Goal: Information Seeking & Learning: Learn about a topic

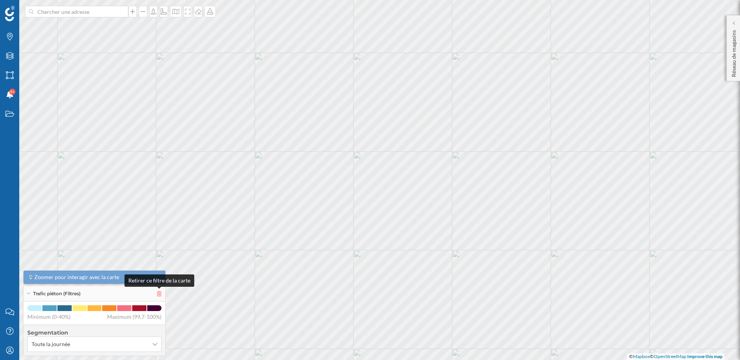
click at [160, 292] on icon at bounding box center [159, 293] width 5 height 5
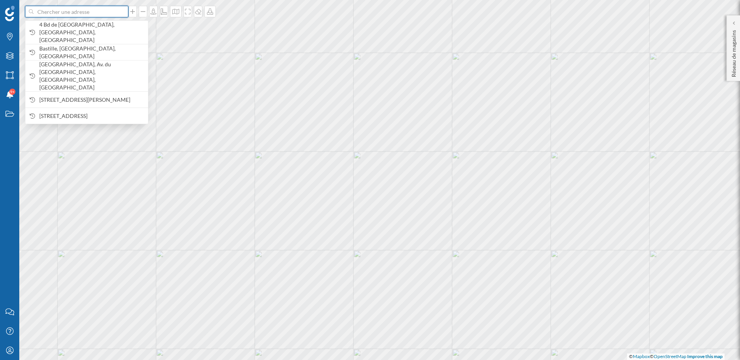
click at [69, 13] on input at bounding box center [77, 12] width 86 height 12
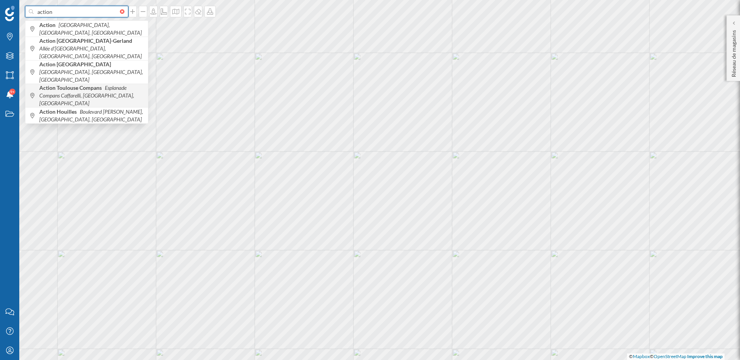
type input "action"
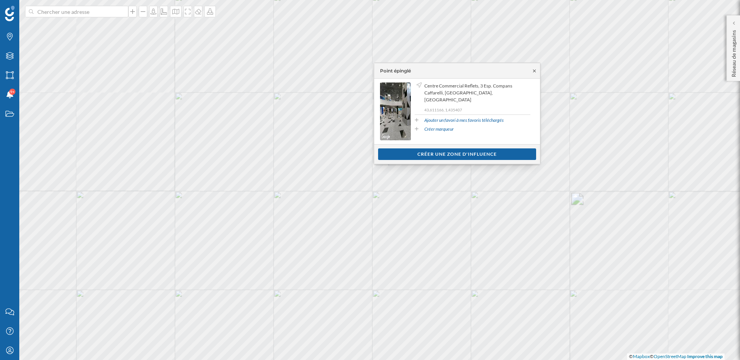
click at [535, 69] on icon at bounding box center [535, 71] width 6 height 5
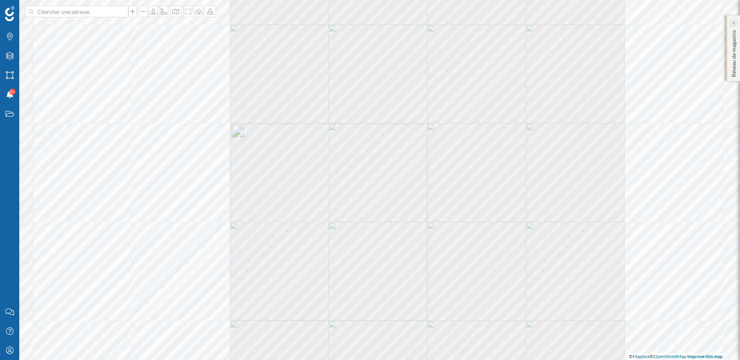
click at [734, 22] on icon at bounding box center [733, 23] width 2 height 4
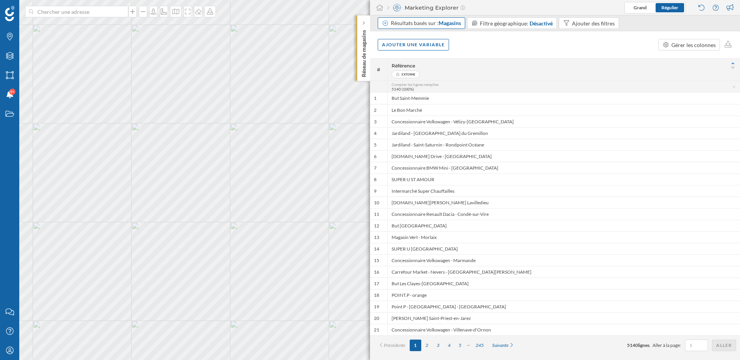
click at [409, 24] on div "Résultats basés sur : Magasins" at bounding box center [426, 23] width 70 height 8
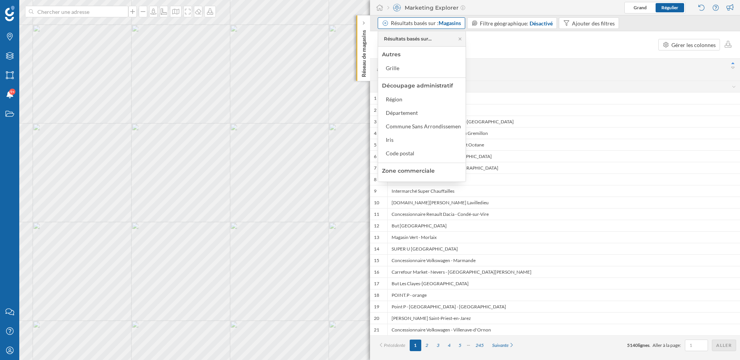
click at [409, 24] on div "Résultats basés sur : Magasins" at bounding box center [426, 23] width 70 height 8
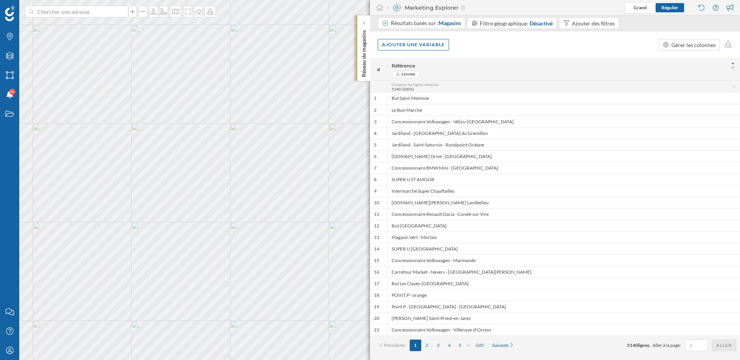
click at [484, 68] on div "Référence" at bounding box center [564, 66] width 345 height 10
click at [9, 353] on icon "Mon profil" at bounding box center [10, 351] width 10 height 8
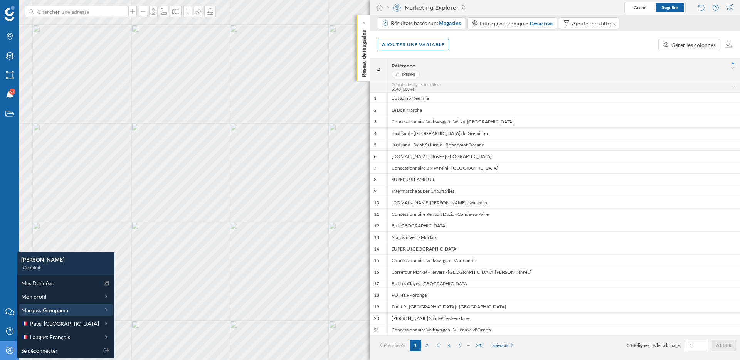
click at [52, 312] on span "Marque: Groupama" at bounding box center [44, 310] width 47 height 8
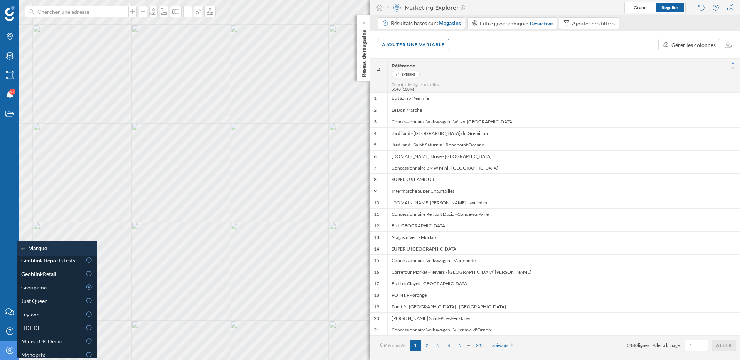
scroll to position [203, 0]
click at [50, 330] on span "GeoblinkRetail" at bounding box center [38, 330] width 35 height 8
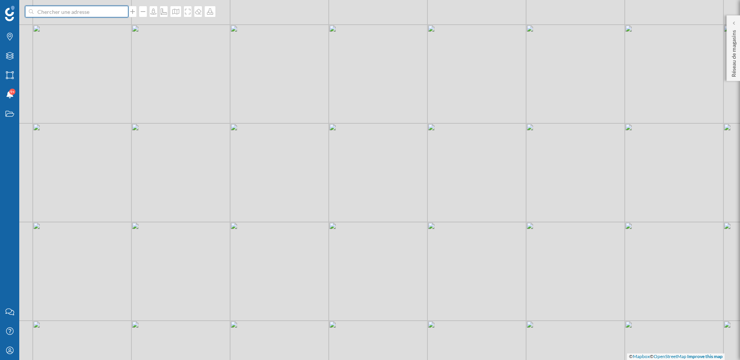
click at [103, 16] on input at bounding box center [77, 12] width 86 height 12
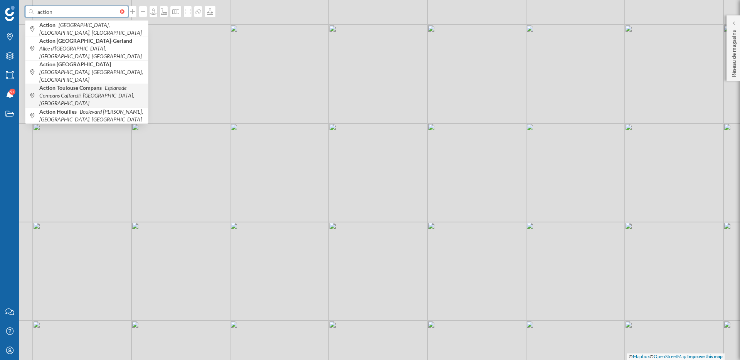
type input "action"
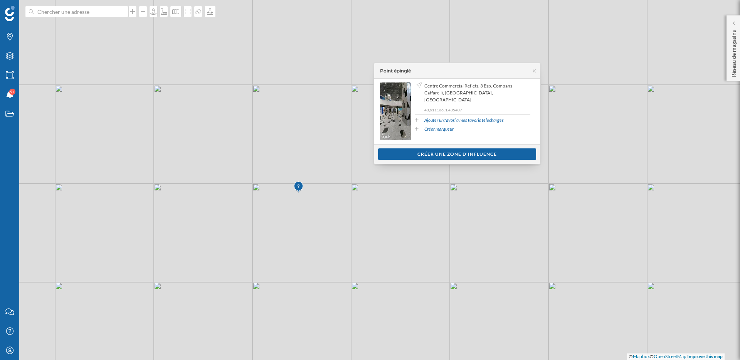
click at [453, 204] on div "© Mapbox © OpenStreetMap Improve this map" at bounding box center [370, 180] width 740 height 360
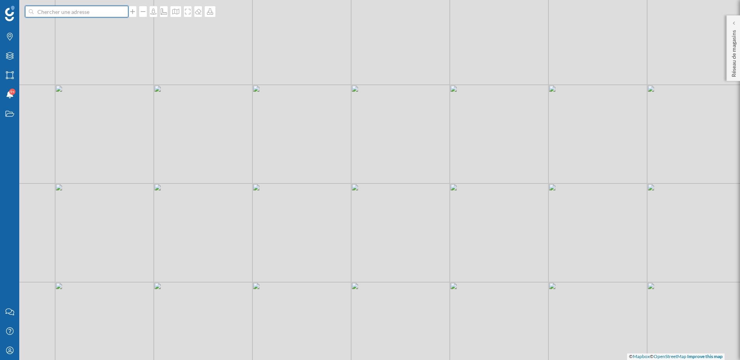
click at [84, 11] on input at bounding box center [77, 12] width 86 height 12
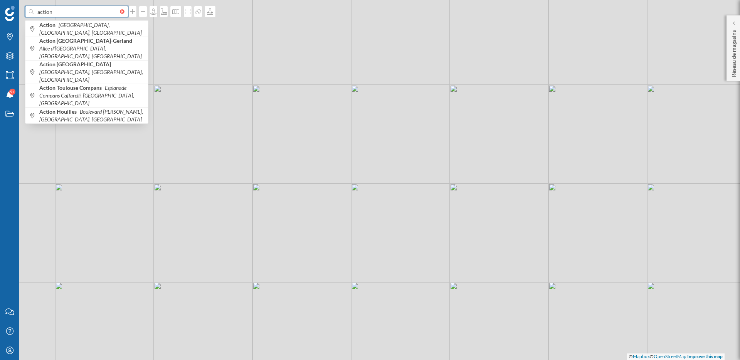
type input "action"
click at [291, 204] on div "© Mapbox © OpenStreetMap Improve this map" at bounding box center [370, 180] width 740 height 360
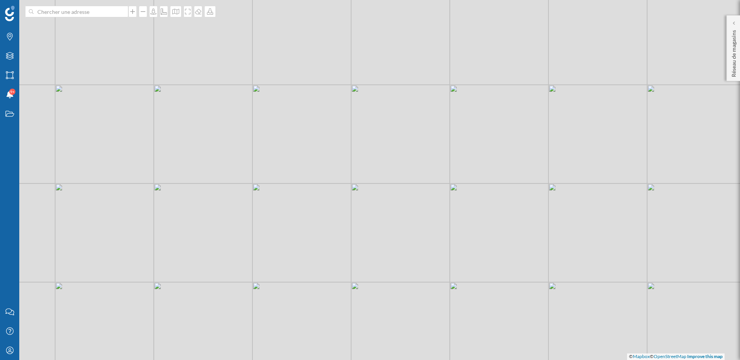
click at [120, 12] on div at bounding box center [124, 11] width 8 height 5
click at [119, 12] on input at bounding box center [77, 12] width 86 height 12
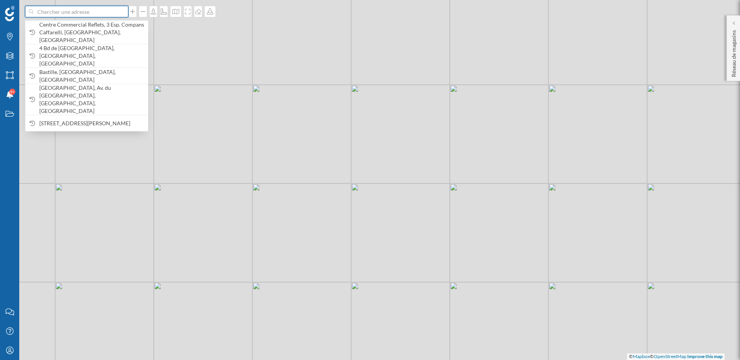
click at [106, 12] on input at bounding box center [77, 12] width 86 height 12
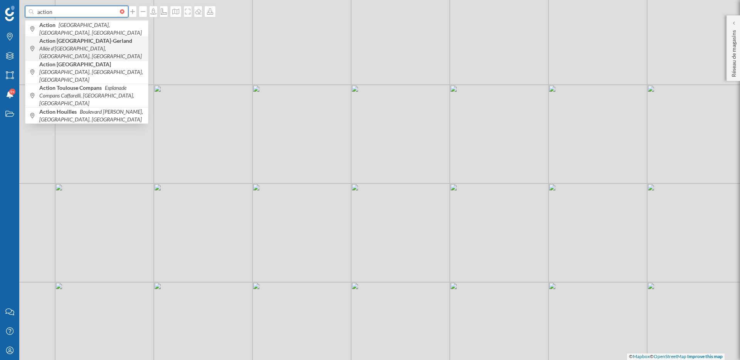
type input "action"
click at [114, 46] on span "Action [GEOGRAPHIC_DATA]-Gerland Allée d'[GEOGRAPHIC_DATA], [GEOGRAPHIC_DATA], …" at bounding box center [91, 48] width 105 height 23
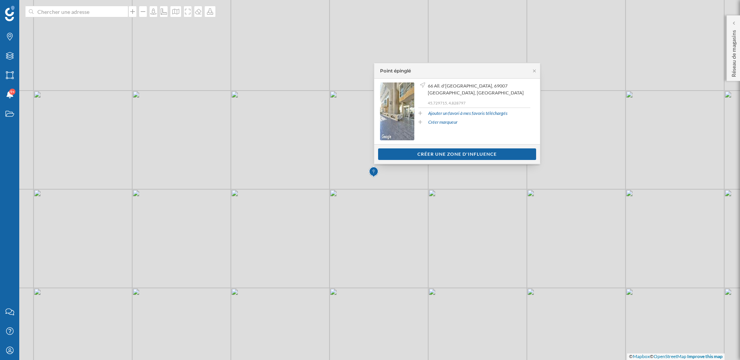
click at [469, 227] on div "© Mapbox © OpenStreetMap Improve this map" at bounding box center [370, 180] width 740 height 360
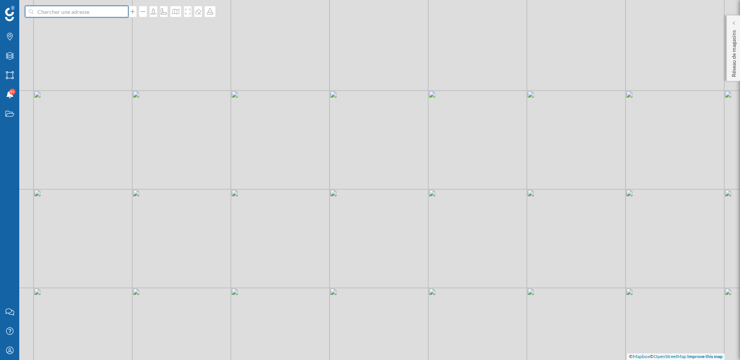
click at [114, 7] on input at bounding box center [77, 12] width 86 height 12
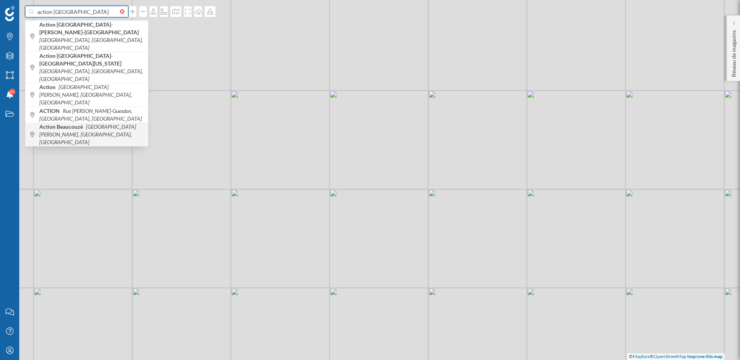
type input "action [GEOGRAPHIC_DATA]"
click at [92, 123] on span "Action Beaucouzé [GEOGRAPHIC_DATA][PERSON_NAME], [GEOGRAPHIC_DATA], [GEOGRAPHIC…" at bounding box center [91, 134] width 105 height 23
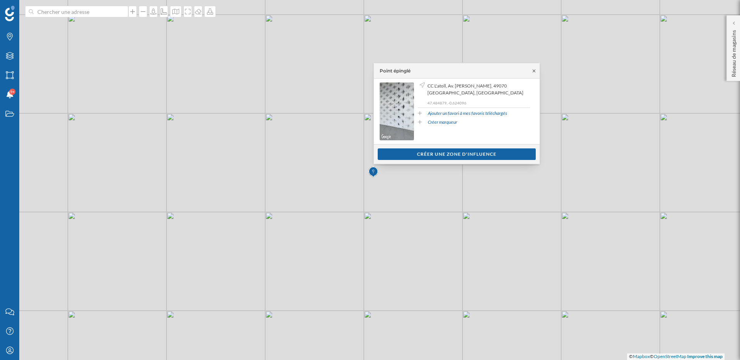
click at [535, 72] on icon at bounding box center [534, 71] width 6 height 5
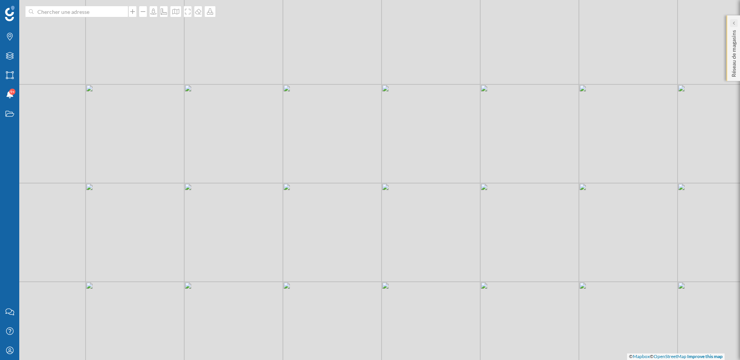
click at [733, 19] on icon at bounding box center [733, 23] width 2 height 8
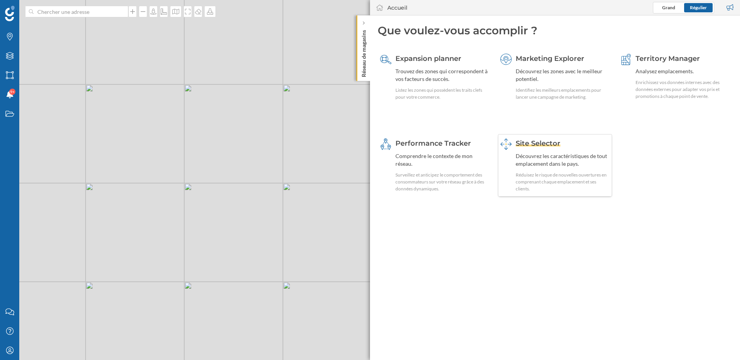
click at [521, 146] on span "Site Selector" at bounding box center [538, 143] width 45 height 8
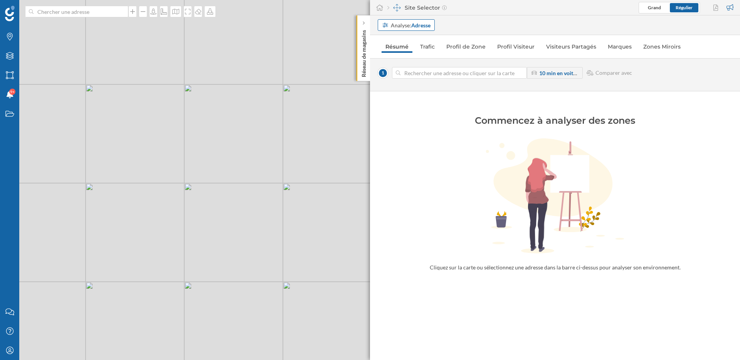
click at [404, 22] on div "Analyse: Adresse" at bounding box center [411, 25] width 40 height 8
click at [416, 72] on input at bounding box center [459, 73] width 118 height 12
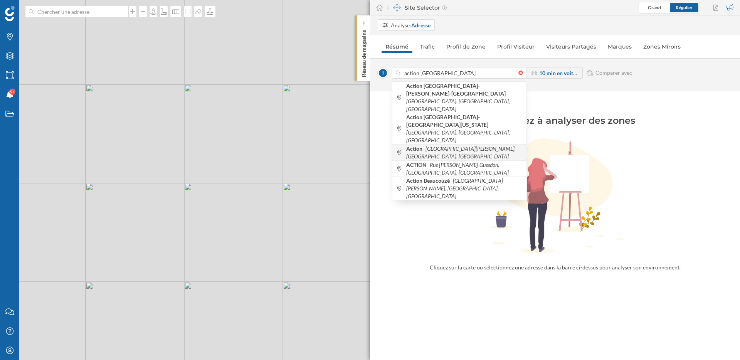
click at [429, 145] on icon "[GEOGRAPHIC_DATA][PERSON_NAME], [GEOGRAPHIC_DATA], [GEOGRAPHIC_DATA]" at bounding box center [460, 152] width 109 height 14
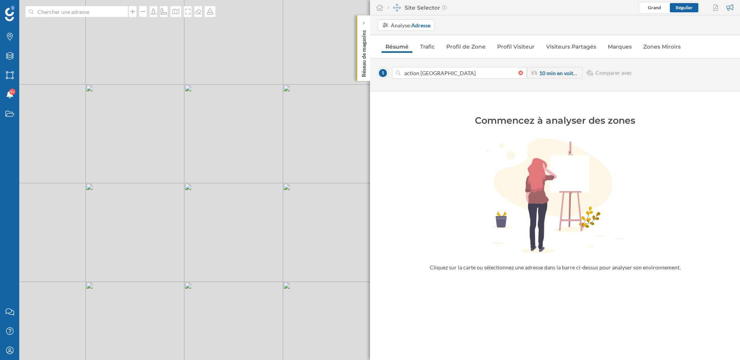
type input "Bd [PERSON_NAME], 49480 [GEOGRAPHIC_DATA], [GEOGRAPHIC_DATA]"
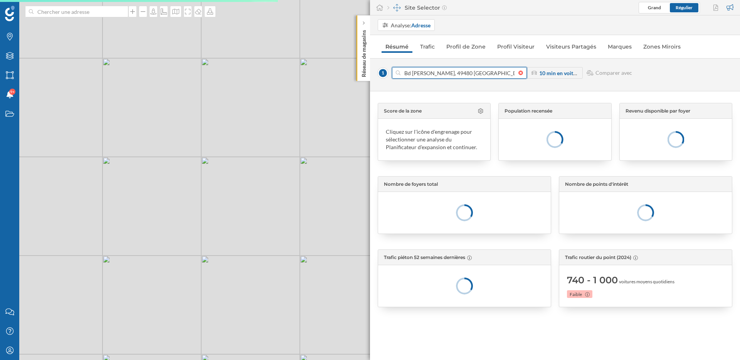
click at [439, 75] on input "Bd [PERSON_NAME], 49480 [GEOGRAPHIC_DATA], [GEOGRAPHIC_DATA]" at bounding box center [459, 73] width 118 height 12
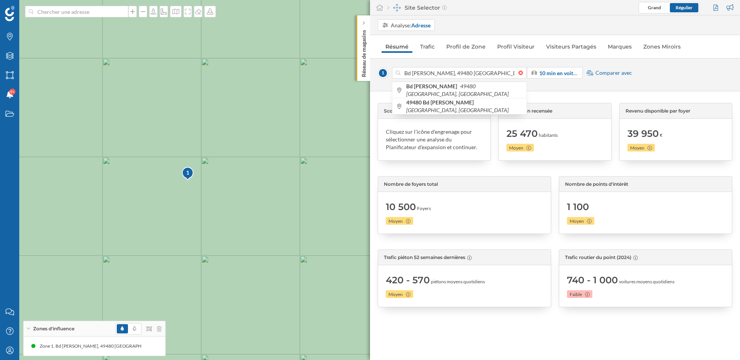
click at [574, 173] on div "Score de la zone Cliquez sur l'icône d'engrenage pour sélectionner une analyse …" at bounding box center [555, 168] width 355 height 131
click at [516, 47] on link "Profil Visiteur" at bounding box center [515, 46] width 45 height 12
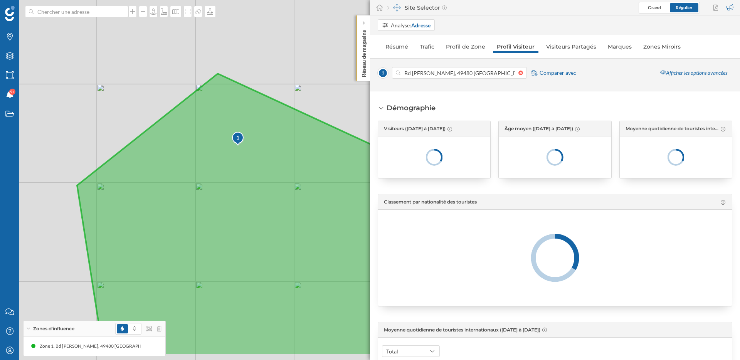
drag, startPoint x: 323, startPoint y: 232, endPoint x: 303, endPoint y: 167, distance: 68.4
click at [303, 168] on icon at bounding box center [247, 215] width 341 height 282
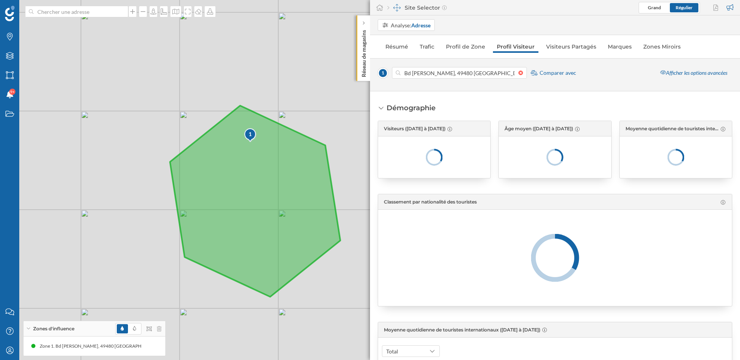
drag, startPoint x: 313, startPoint y: 196, endPoint x: 288, endPoint y: 195, distance: 25.1
click at [288, 195] on icon at bounding box center [255, 201] width 170 height 191
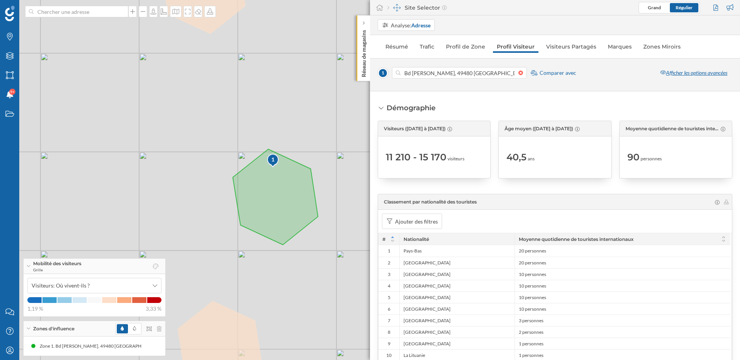
click at [688, 75] on div "Afficher les options avancées" at bounding box center [693, 73] width 77 height 12
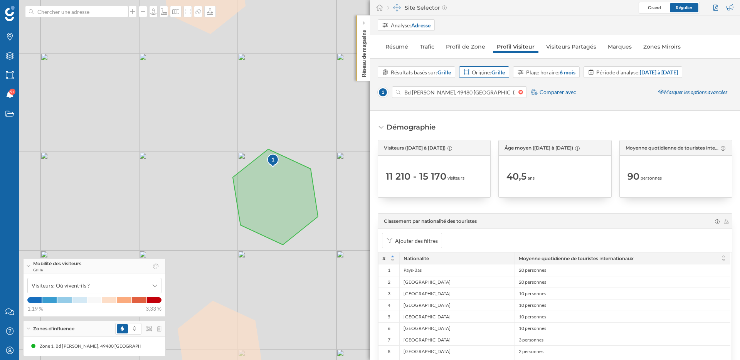
click at [501, 71] on strong "Grille" at bounding box center [497, 72] width 13 height 7
click at [478, 116] on div "Iris" at bounding box center [488, 117] width 49 height 8
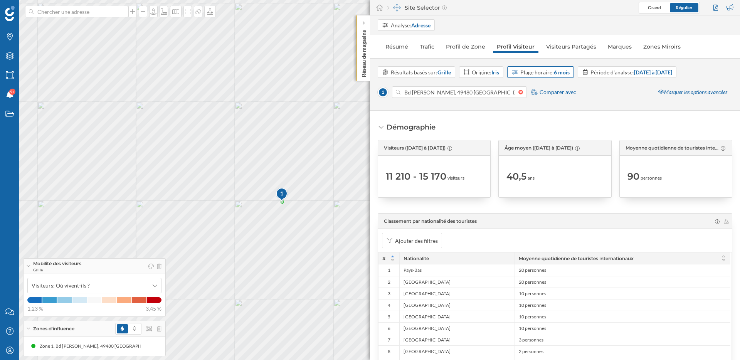
click at [558, 74] on strong "6 mois" at bounding box center [562, 72] width 16 height 7
click at [529, 144] on div "12 mois" at bounding box center [522, 144] width 19 height 7
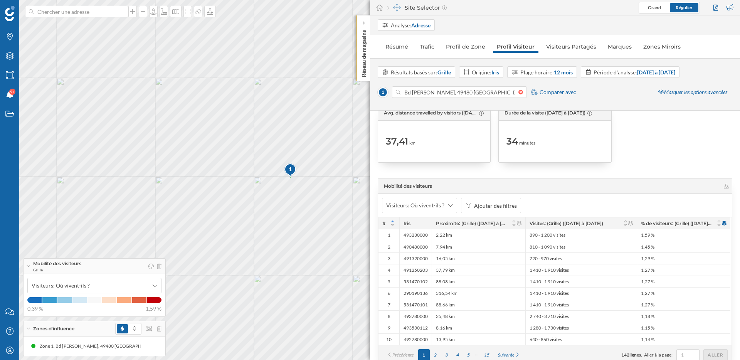
scroll to position [1553, 0]
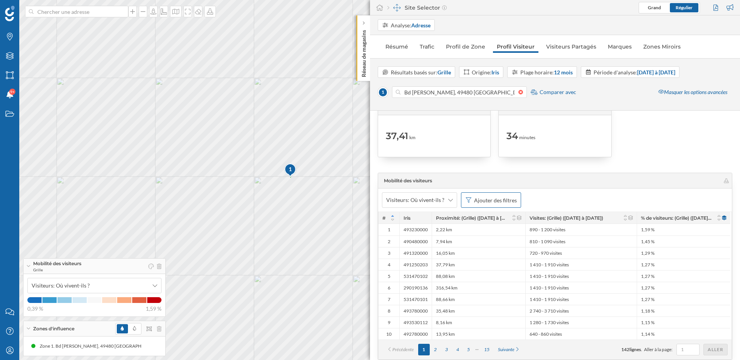
click at [497, 200] on div "Ajouter des filtres" at bounding box center [495, 200] width 43 height 8
click at [436, 247] on div "Proximité: (Grille) ([DATE] à [DATE])" at bounding box center [451, 247] width 86 height 7
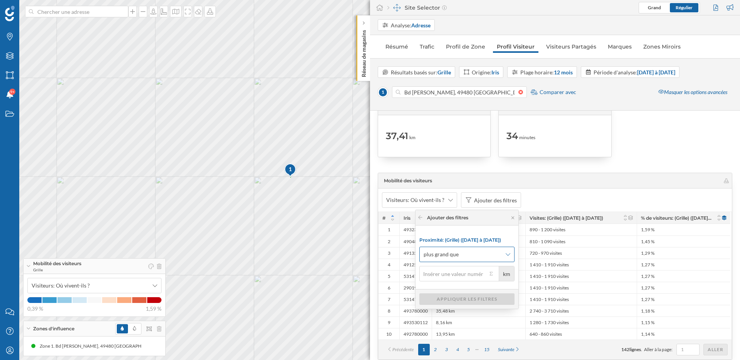
click at [487, 253] on span "plus grand que" at bounding box center [463, 255] width 78 height 8
click at [474, 314] on div "égal ou inférieur à" at bounding box center [462, 313] width 95 height 8
click at [477, 274] on input "km" at bounding box center [453, 273] width 68 height 15
type input "2"
type input "15"
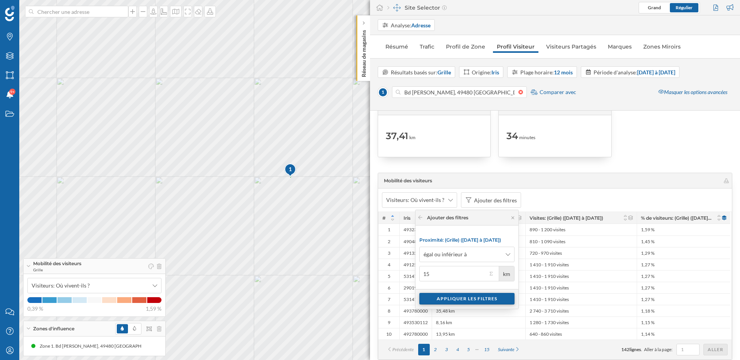
click at [456, 299] on div "Appliquer les filtres" at bounding box center [466, 299] width 95 height 12
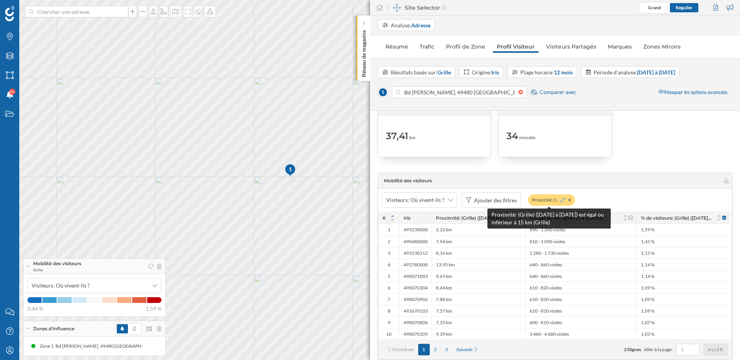
click at [560, 201] on icon at bounding box center [562, 200] width 5 height 5
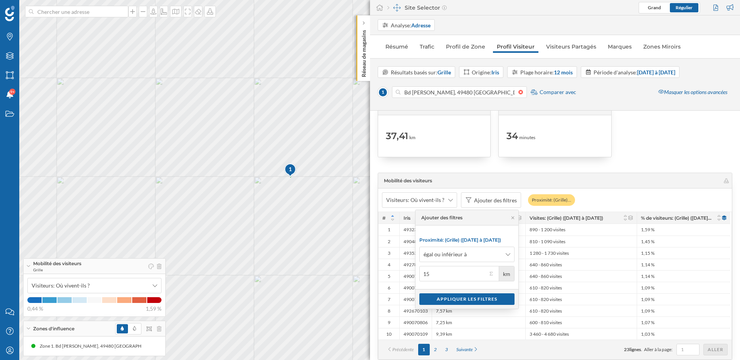
type input "1"
type input "20"
click at [431, 300] on div "Appliquer les filtres" at bounding box center [466, 299] width 95 height 12
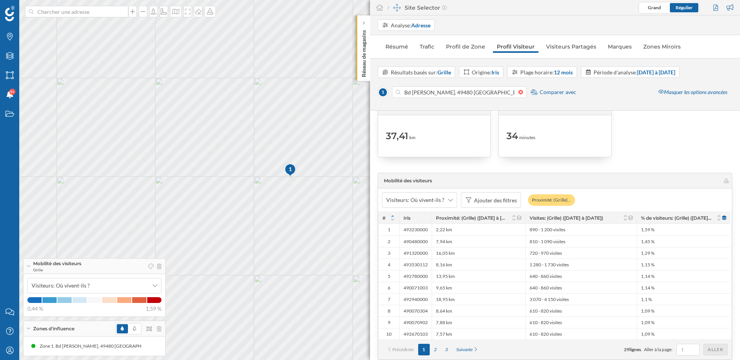
click at [327, 215] on div "1 © Mapbox © OpenStreetMap Improve this map" at bounding box center [370, 180] width 740 height 360
drag, startPoint x: 313, startPoint y: 211, endPoint x: 317, endPoint y: 230, distance: 19.4
click at [318, 230] on div "1 © Mapbox © OpenStreetMap Improve this map" at bounding box center [370, 180] width 740 height 360
drag, startPoint x: 342, startPoint y: 129, endPoint x: 324, endPoint y: 147, distance: 25.9
click at [324, 147] on div "1 © Mapbox © OpenStreetMap Improve this map" at bounding box center [370, 180] width 740 height 360
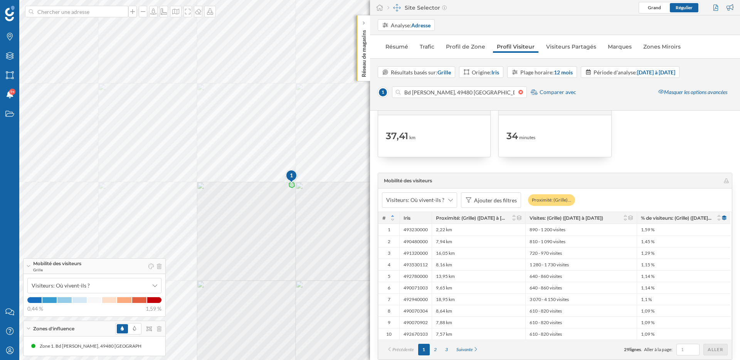
drag, startPoint x: 255, startPoint y: 185, endPoint x: 184, endPoint y: 174, distance: 71.7
click at [184, 175] on div "1 © Mapbox © OpenStreetMap Improve this map" at bounding box center [370, 180] width 740 height 360
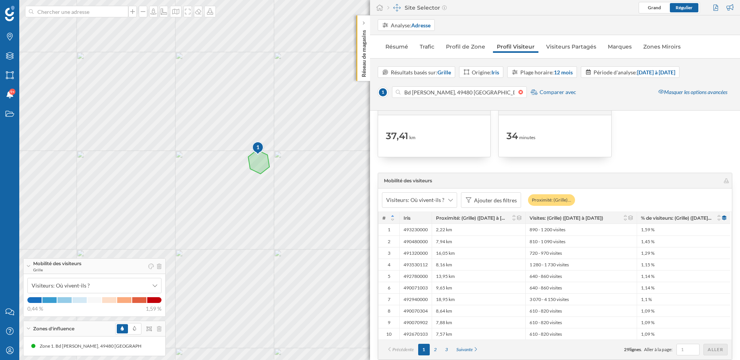
drag, startPoint x: 281, startPoint y: 163, endPoint x: 289, endPoint y: 191, distance: 29.9
click at [291, 191] on div "1 © Mapbox © OpenStreetMap Improve this map" at bounding box center [370, 180] width 740 height 360
drag, startPoint x: 285, startPoint y: 191, endPoint x: 326, endPoint y: 211, distance: 45.7
click at [325, 209] on div "1 © Mapbox © OpenStreetMap Improve this map" at bounding box center [370, 180] width 740 height 360
drag, startPoint x: 281, startPoint y: 248, endPoint x: 287, endPoint y: 245, distance: 6.7
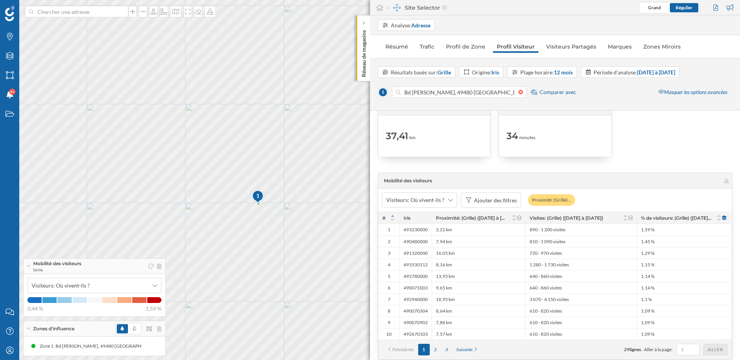
click at [287, 245] on div "1 © Mapbox © OpenStreetMap Improve this map" at bounding box center [370, 180] width 740 height 360
